Goal: Use online tool/utility

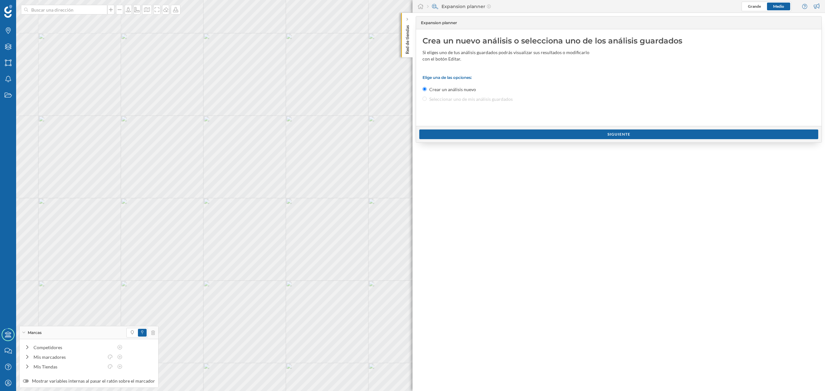
click at [406, 43] on p "Red de tiendas" at bounding box center [407, 39] width 6 height 32
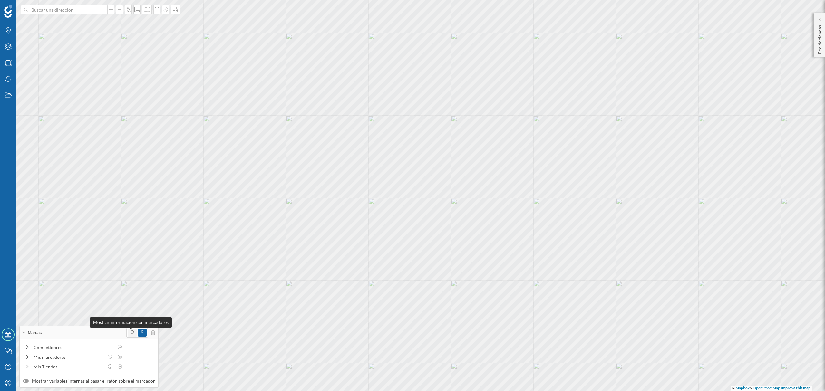
click at [128, 332] on span at bounding box center [132, 333] width 9 height 8
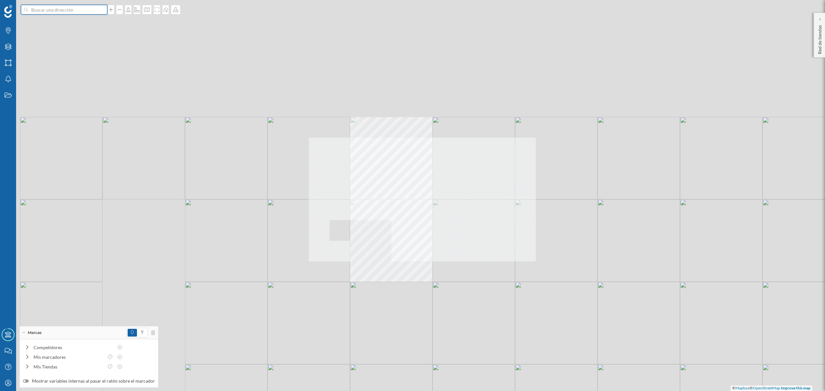
click at [76, 14] on input at bounding box center [64, 10] width 72 height 10
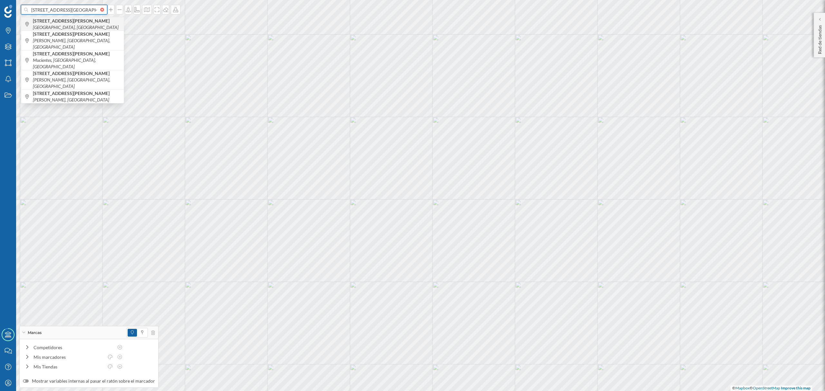
type input "[STREET_ADDRESS][GEOGRAPHIC_DATA][PERSON_NAME]"
click at [96, 24] on icon "[GEOGRAPHIC_DATA], [GEOGRAPHIC_DATA]" at bounding box center [76, 26] width 86 height 5
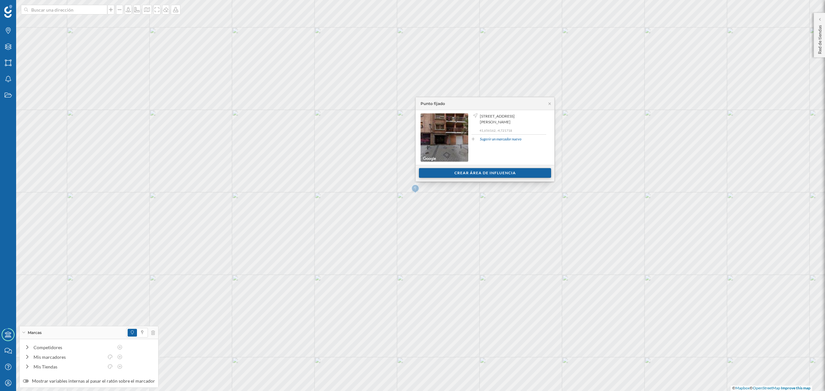
click at [501, 176] on div "Crear área de influencia" at bounding box center [485, 173] width 132 height 10
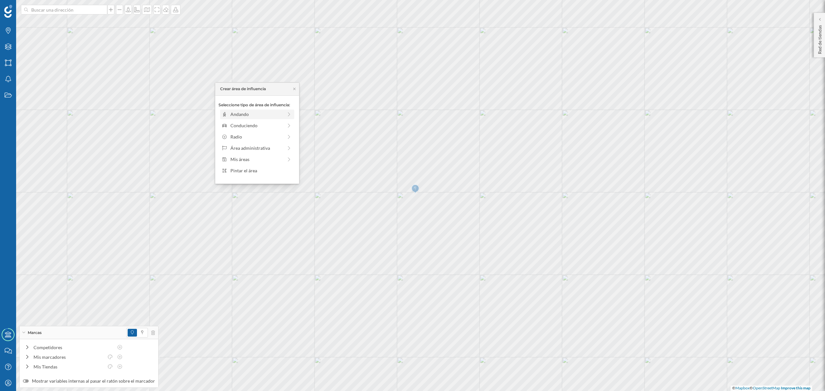
click at [249, 119] on div "Andando" at bounding box center [257, 115] width 74 height 10
click at [254, 164] on div "Crear área de influencia" at bounding box center [256, 161] width 77 height 10
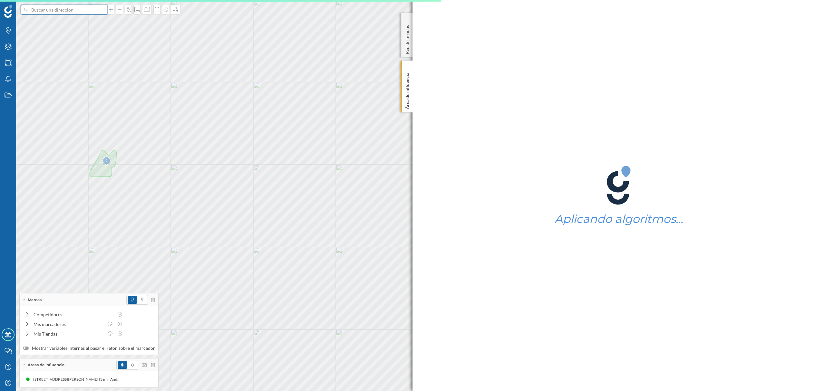
click at [76, 10] on input at bounding box center [64, 10] width 72 height 10
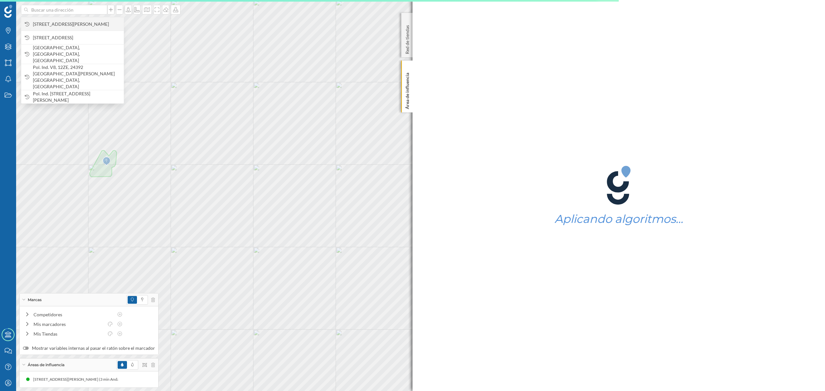
click at [81, 21] on span "[STREET_ADDRESS][PERSON_NAME]" at bounding box center [77, 24] width 88 height 6
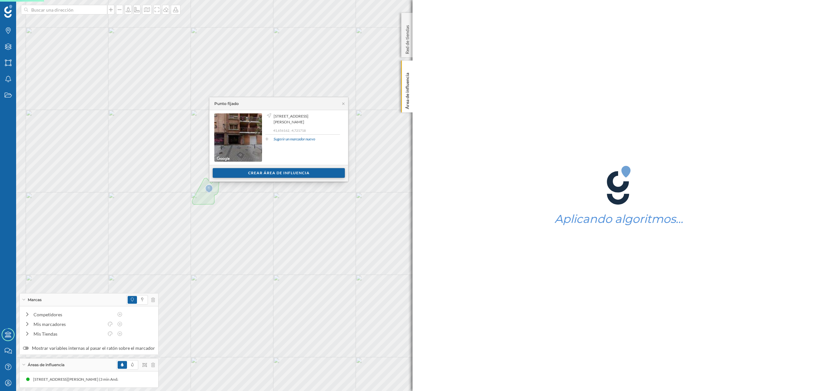
click at [294, 172] on div "Crear área de influencia" at bounding box center [279, 173] width 132 height 10
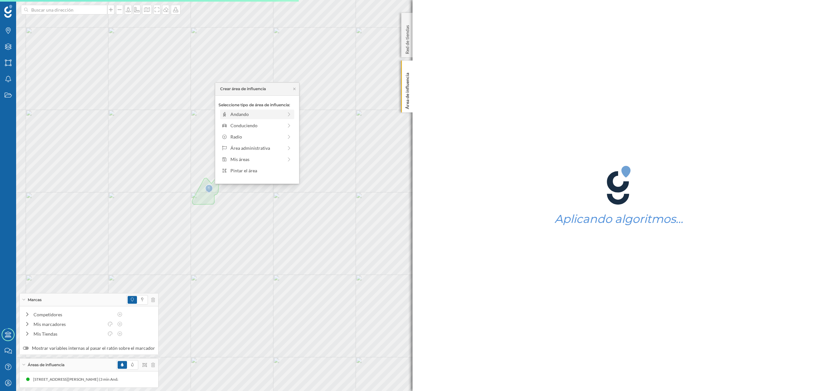
click at [264, 117] on div "Andando" at bounding box center [256, 114] width 53 height 7
drag, startPoint x: 228, startPoint y: 122, endPoint x: 234, endPoint y: 122, distance: 5.5
click at [234, 122] on div at bounding box center [233, 123] width 6 height 6
click at [244, 155] on div "Crear área de influencia" at bounding box center [257, 160] width 84 height 16
click at [246, 159] on div "Crear área de influencia" at bounding box center [256, 161] width 77 height 10
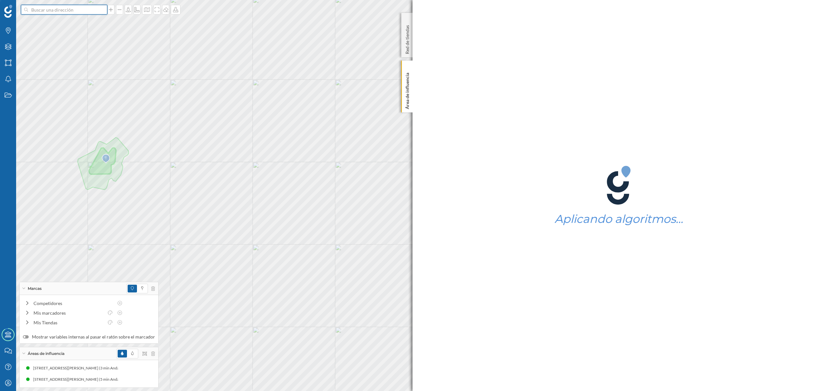
click at [68, 8] on input at bounding box center [64, 10] width 72 height 10
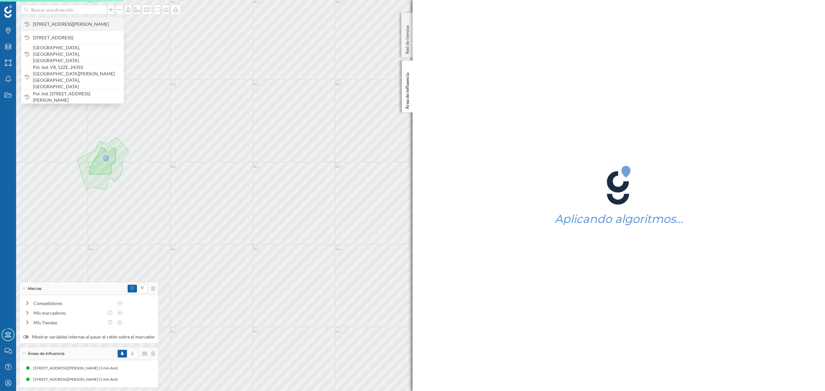
click at [78, 21] on span "[STREET_ADDRESS][PERSON_NAME]" at bounding box center [77, 24] width 88 height 6
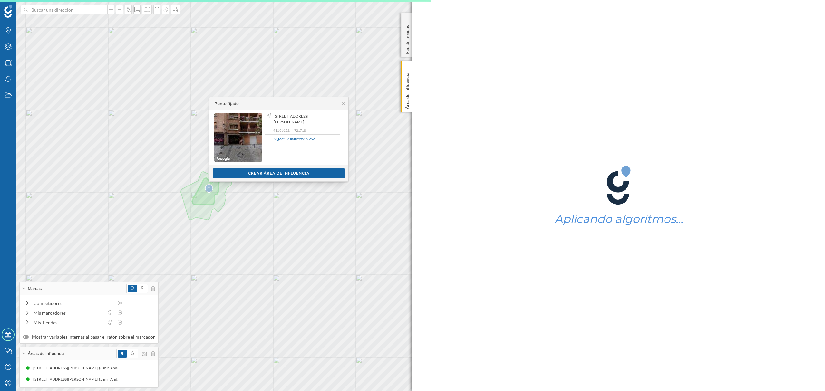
click at [255, 167] on div "Ver clientes Crear área de influencia" at bounding box center [278, 173] width 139 height 16
click at [256, 169] on div "Crear área de influencia" at bounding box center [279, 173] width 68 height 10
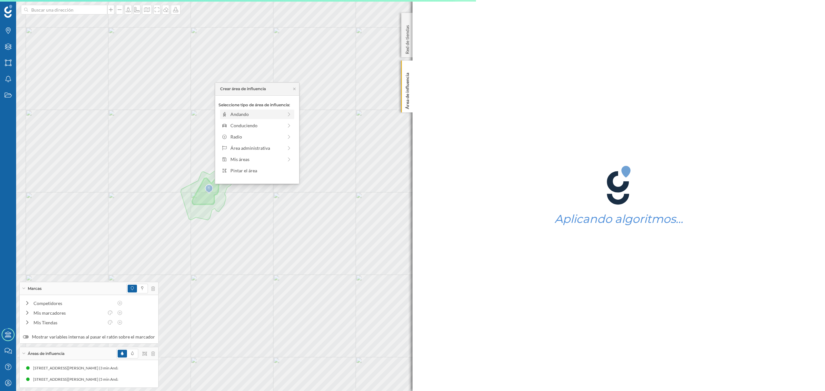
click at [240, 115] on div "Andando" at bounding box center [256, 114] width 53 height 7
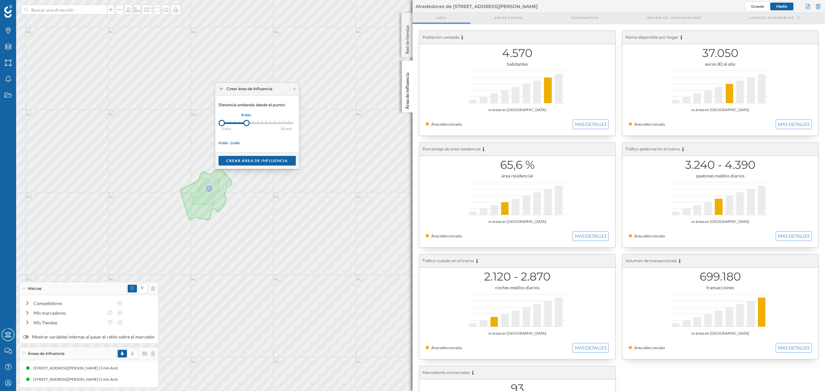
drag, startPoint x: 226, startPoint y: 123, endPoint x: 247, endPoint y: 124, distance: 20.7
click at [247, 124] on div at bounding box center [246, 123] width 6 height 6
click at [263, 158] on div "Crear área de influencia" at bounding box center [256, 161] width 77 height 10
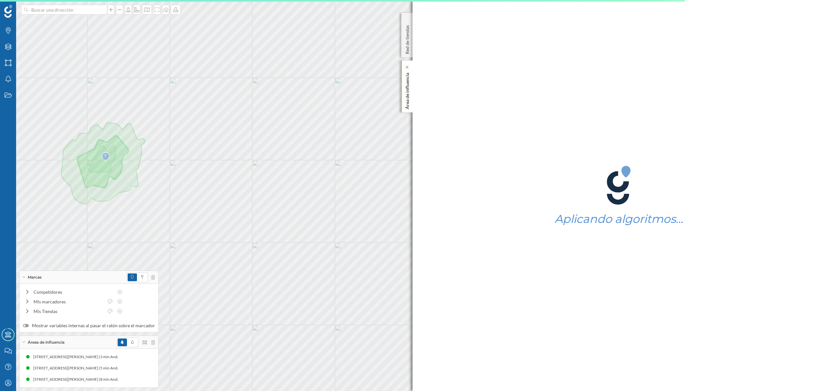
click at [411, 106] on div "Área de influencia" at bounding box center [406, 87] width 11 height 52
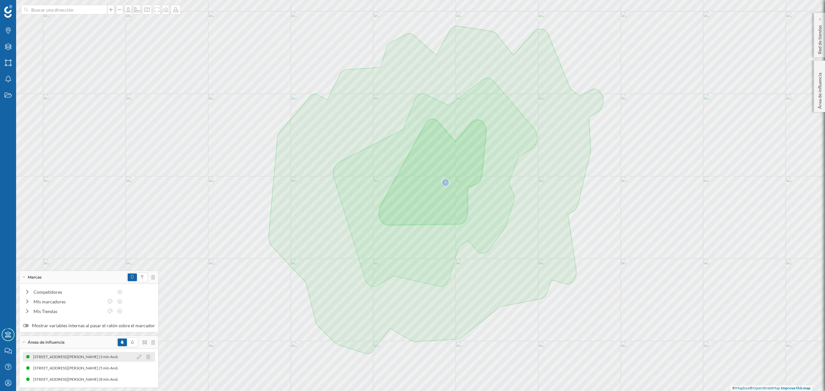
click at [93, 357] on div "[STREET_ADDRESS][PERSON_NAME] (3 min Andando)" at bounding box center [79, 357] width 97 height 6
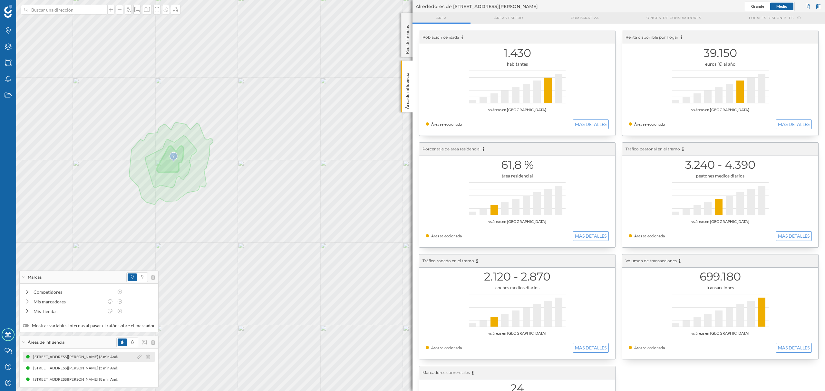
click at [91, 352] on div "[STREET_ADDRESS][PERSON_NAME] (3 min Andando) [STREET_ADDRESS][PERSON_NAME] (3 …" at bounding box center [89, 357] width 132 height 10
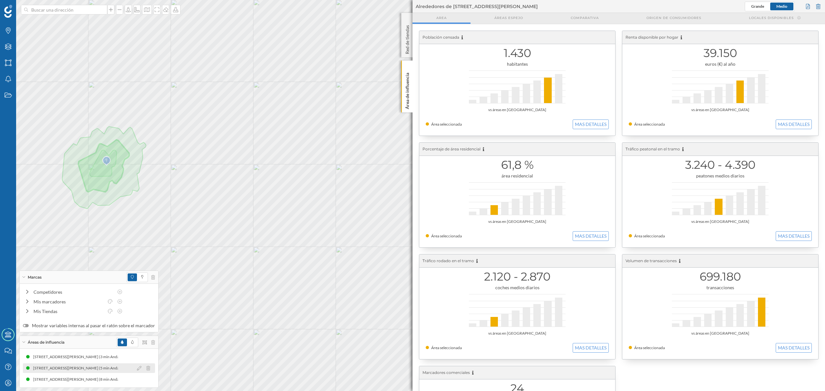
click at [109, 366] on div "[STREET_ADDRESS][PERSON_NAME] (5 min Andando)" at bounding box center [81, 368] width 97 height 6
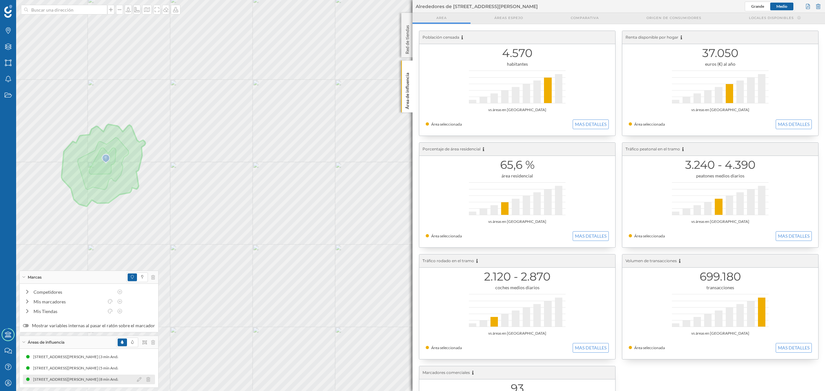
click at [84, 382] on div "[STREET_ADDRESS][PERSON_NAME] (8 min Andando)" at bounding box center [81, 379] width 97 height 6
click at [410, 106] on div "Área de influencia" at bounding box center [406, 87] width 11 height 52
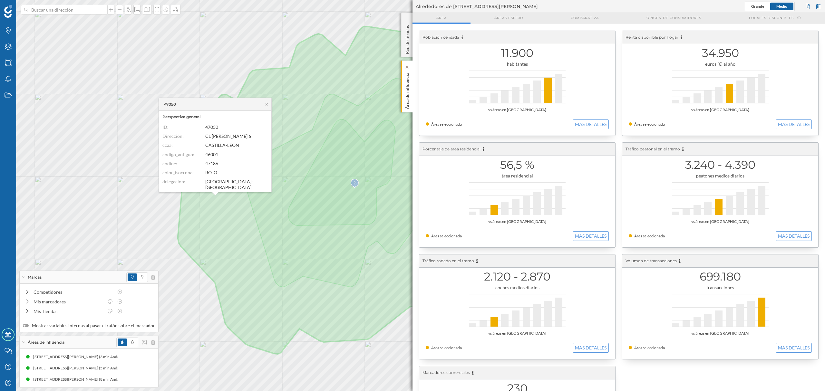
drag, startPoint x: 407, startPoint y: 101, endPoint x: 402, endPoint y: 107, distance: 7.3
click at [405, 104] on p "Área de influencia" at bounding box center [407, 89] width 6 height 39
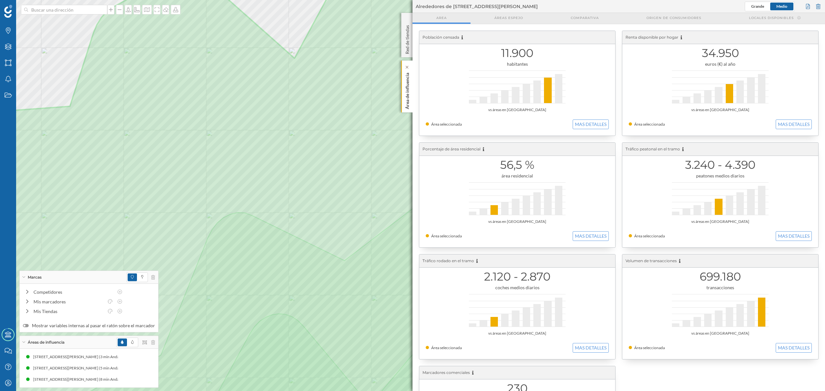
click at [402, 102] on div "Área de influencia" at bounding box center [406, 87] width 11 height 52
